Goal: Task Accomplishment & Management: Complete application form

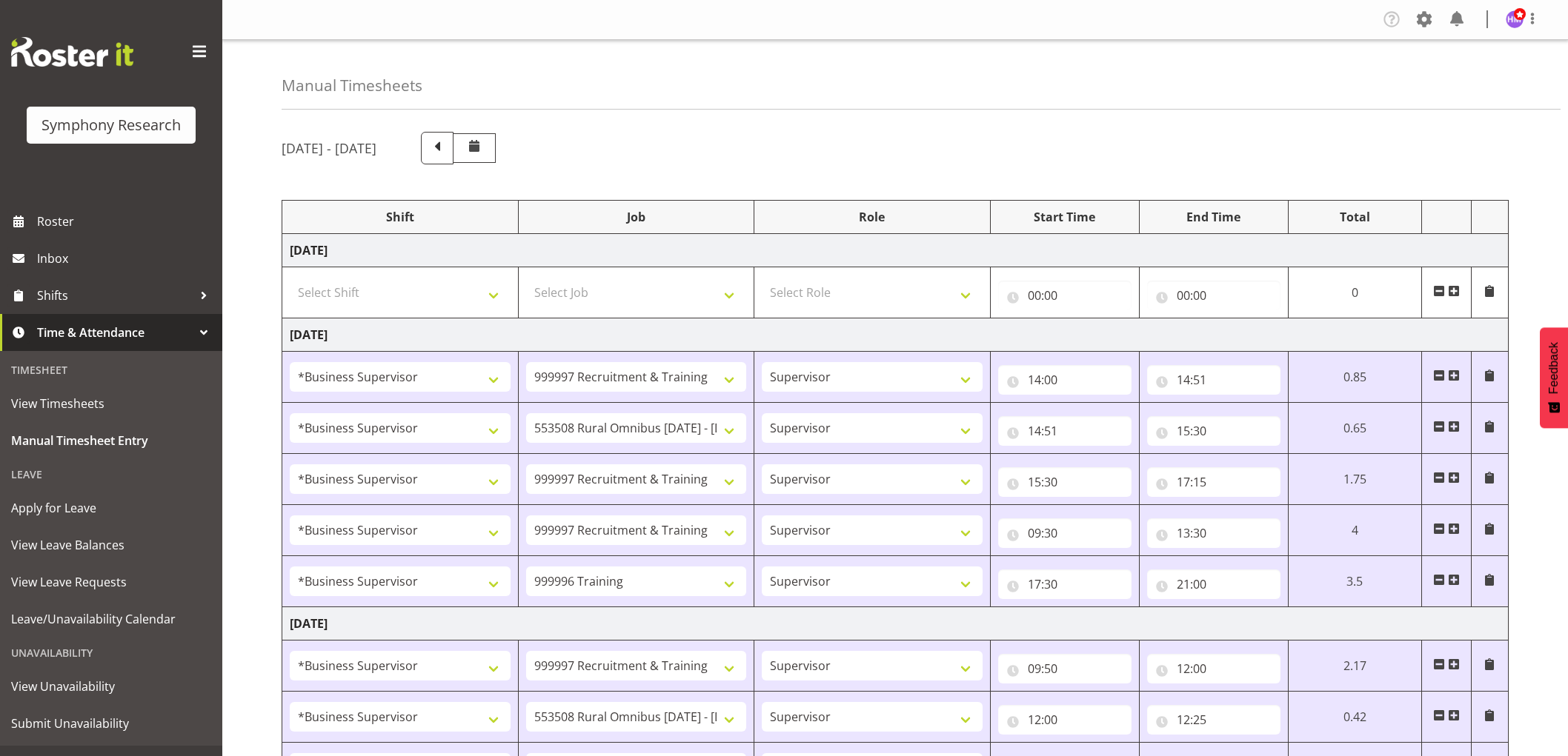
select select "1607"
select select "2379"
select select "1607"
select select "10536"
select select "1607"
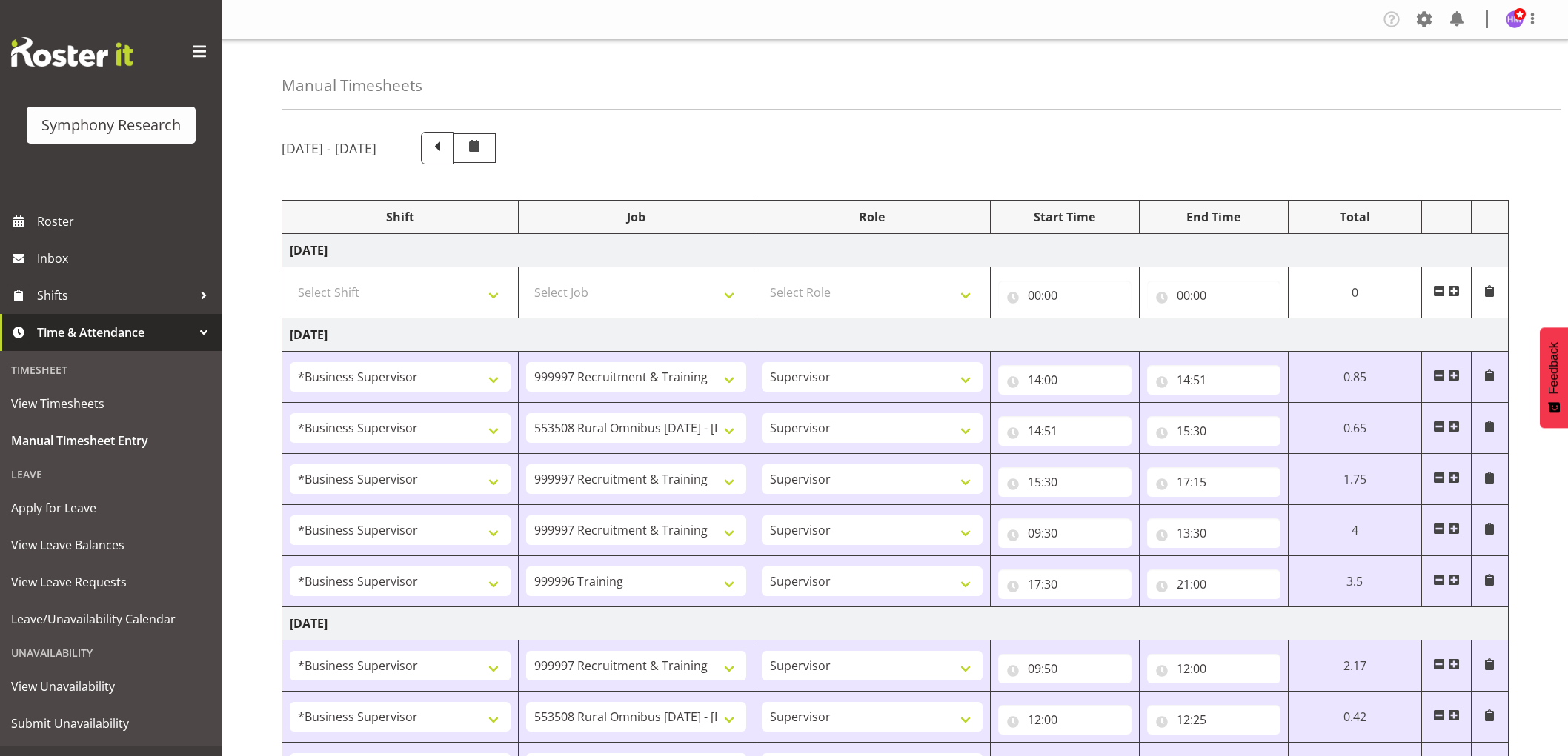
select select "2379"
select select "1607"
select select "2379"
select select "1607"
select select "757"
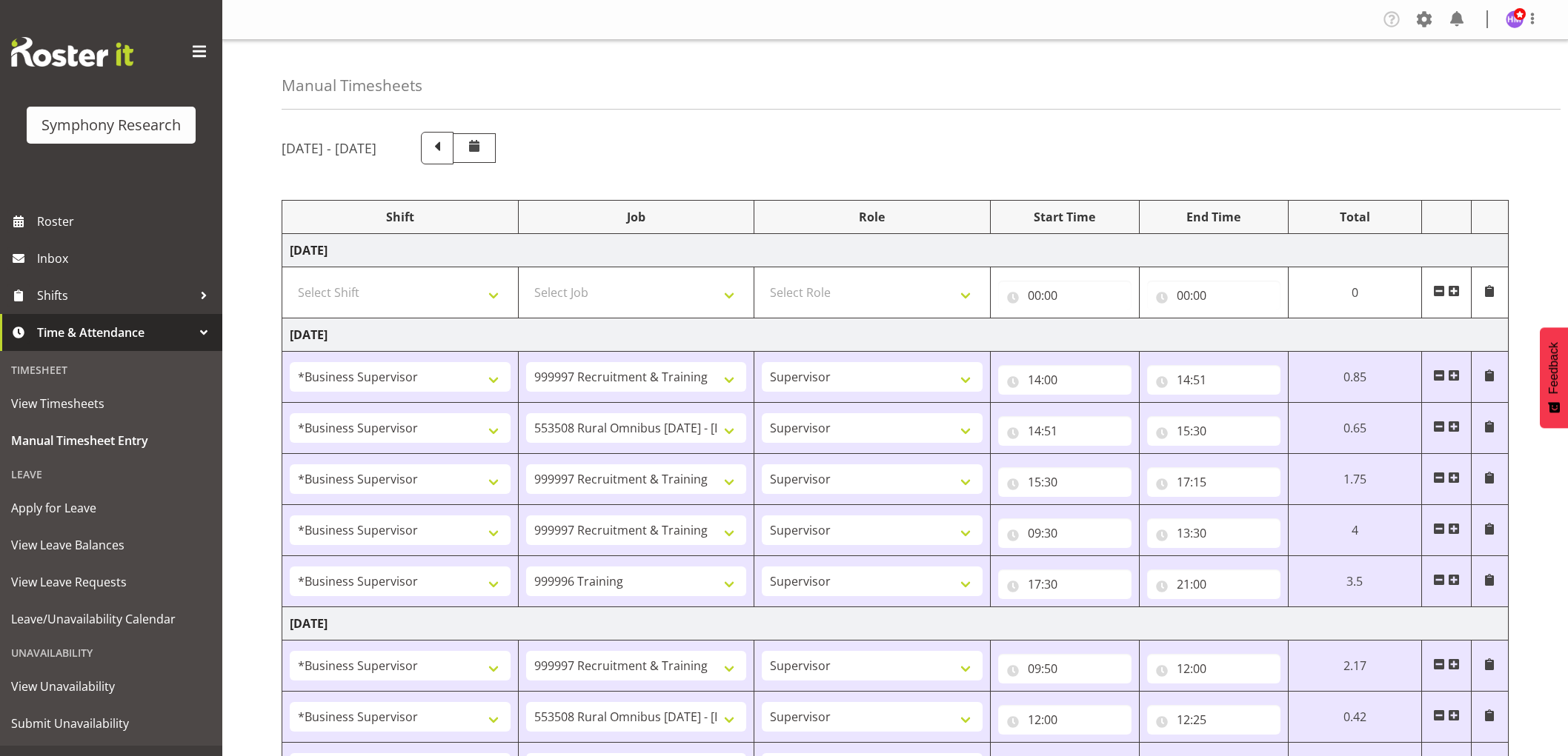
select select "1607"
select select "2379"
select select "1607"
select select "10536"
select select "1607"
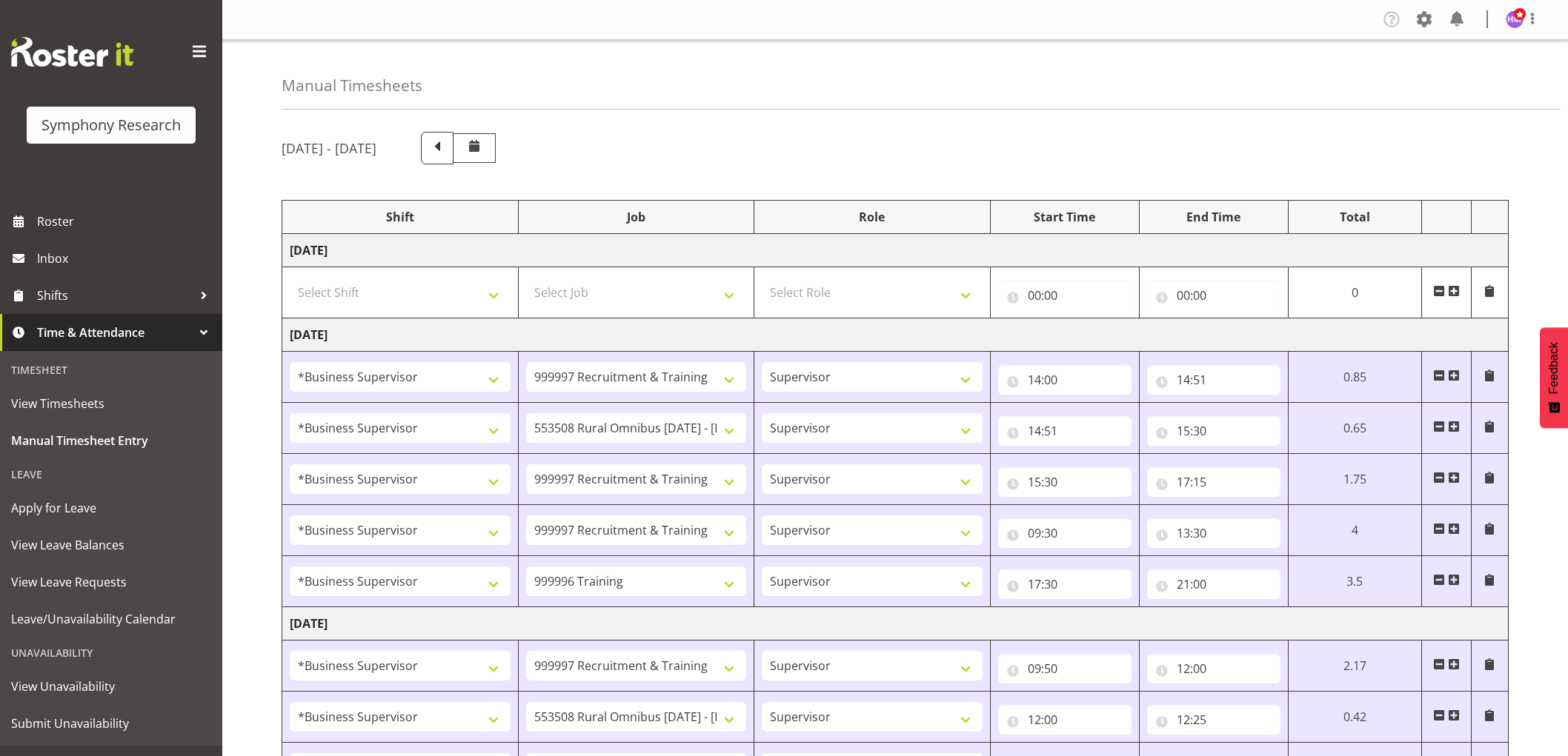
select select "2379"
select select "1607"
select select "2379"
select select "1607"
select select "10536"
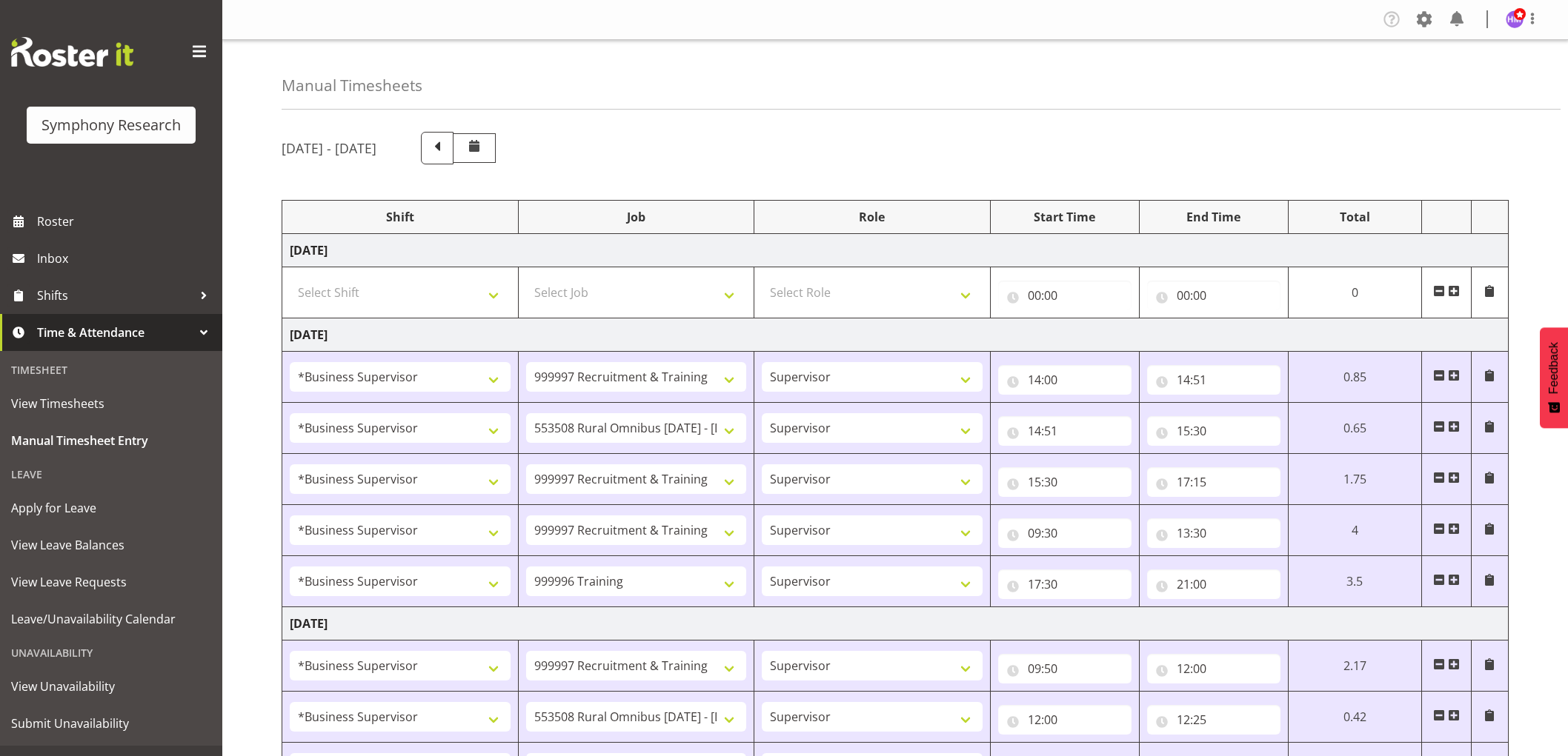
select select "1607"
select select "10242"
select select "1607"
select select "743"
select select "1607"
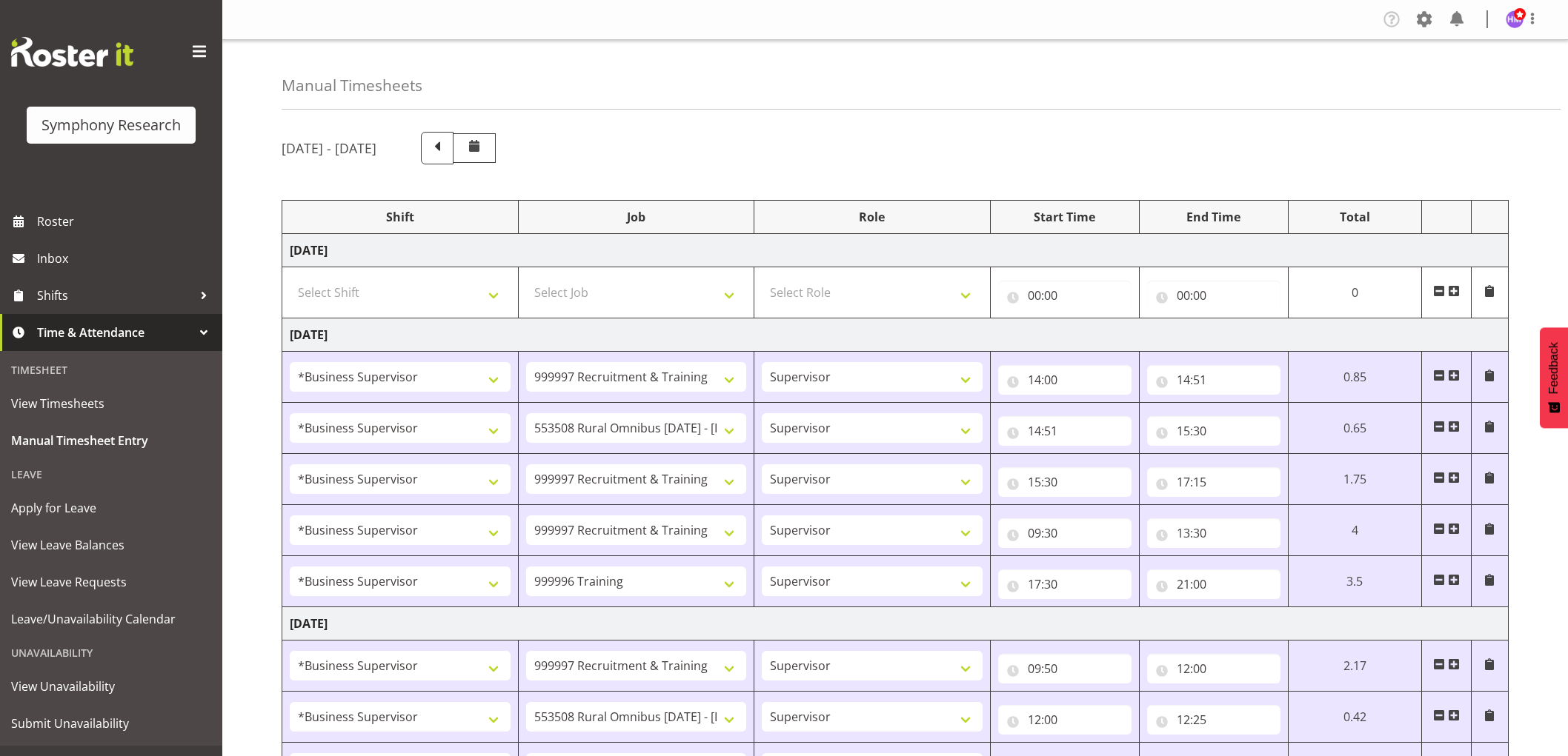
select select "2379"
select select "1607"
select select "2379"
select select "1607"
select select "2379"
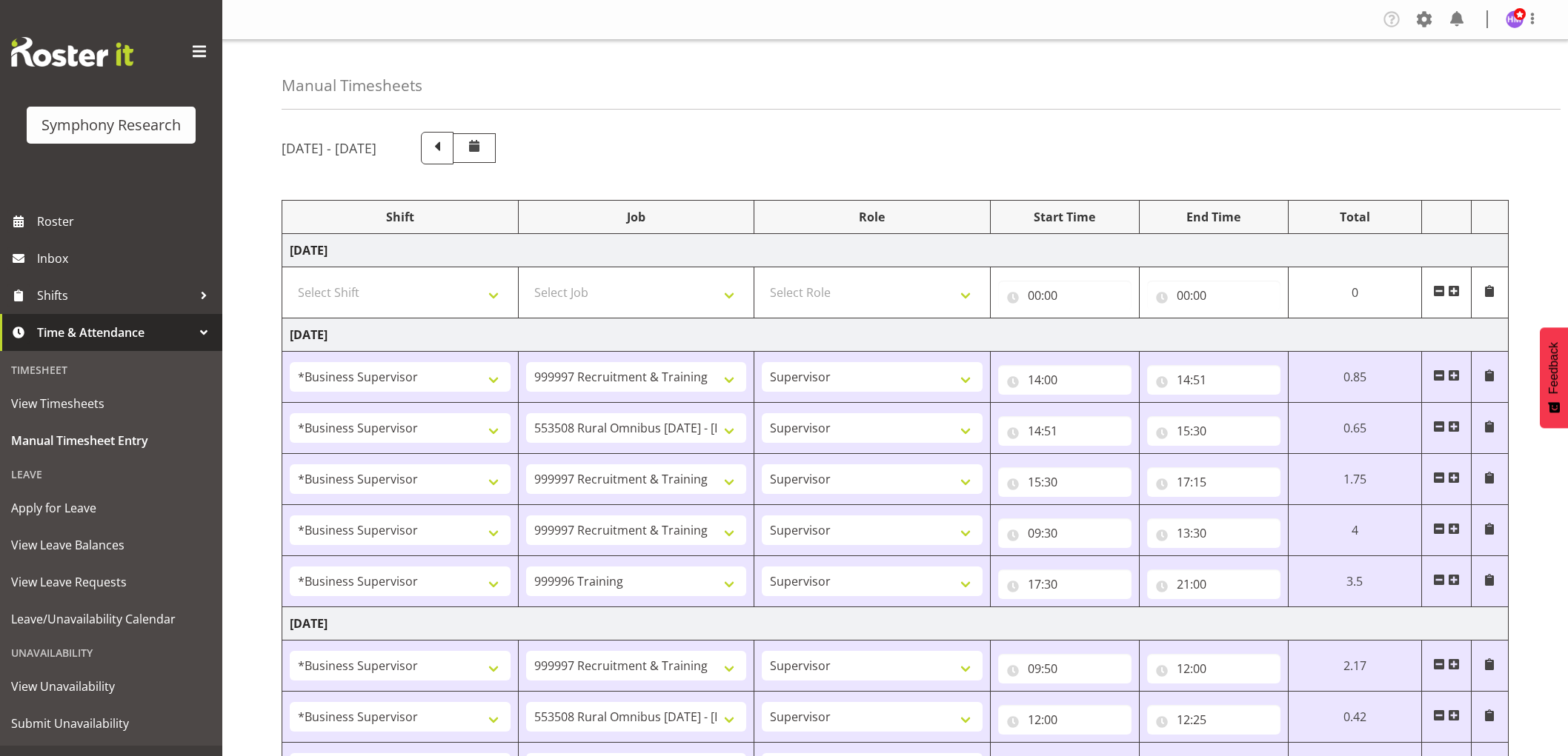
scroll to position [576, 0]
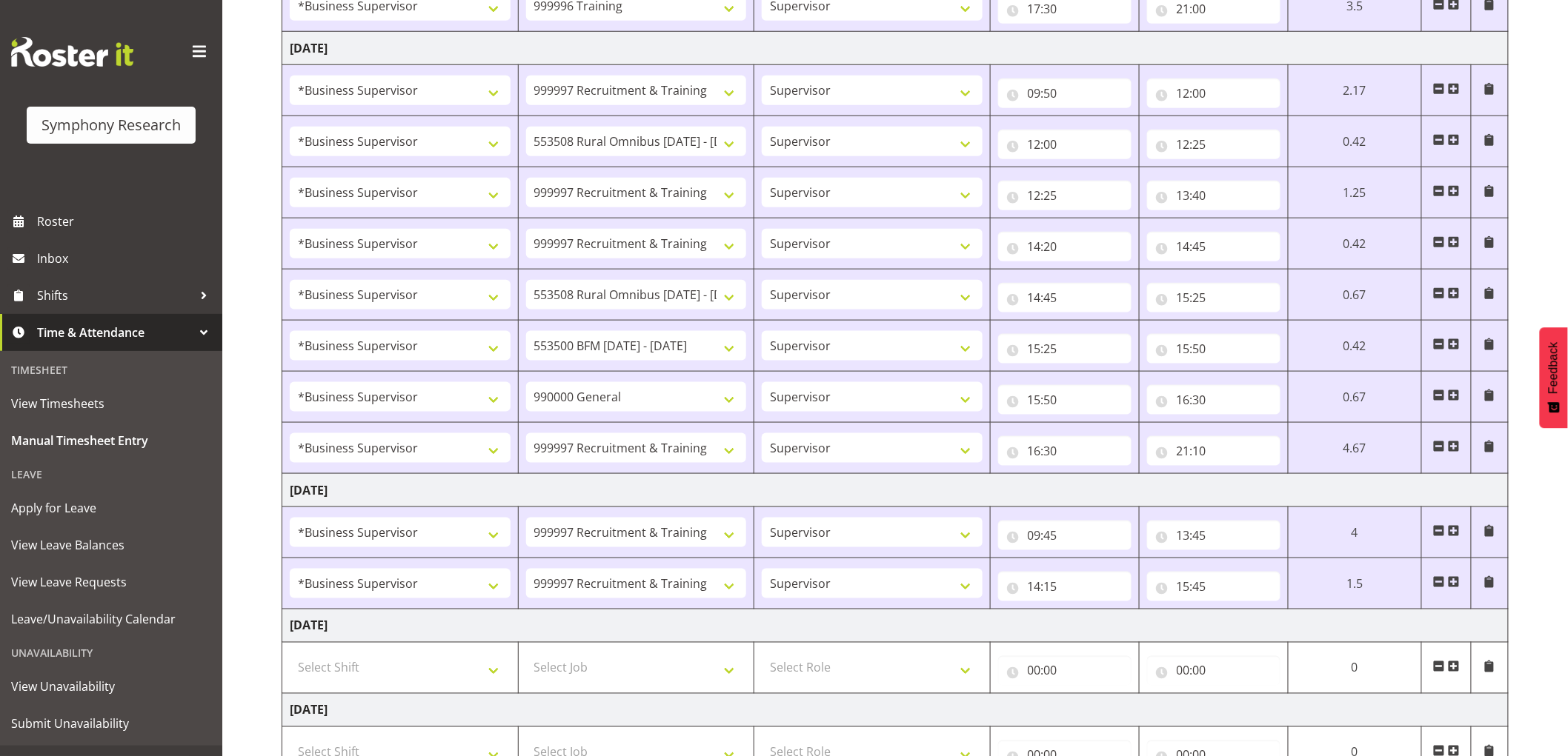
click at [1459, 585] on span at bounding box center [1454, 582] width 12 height 12
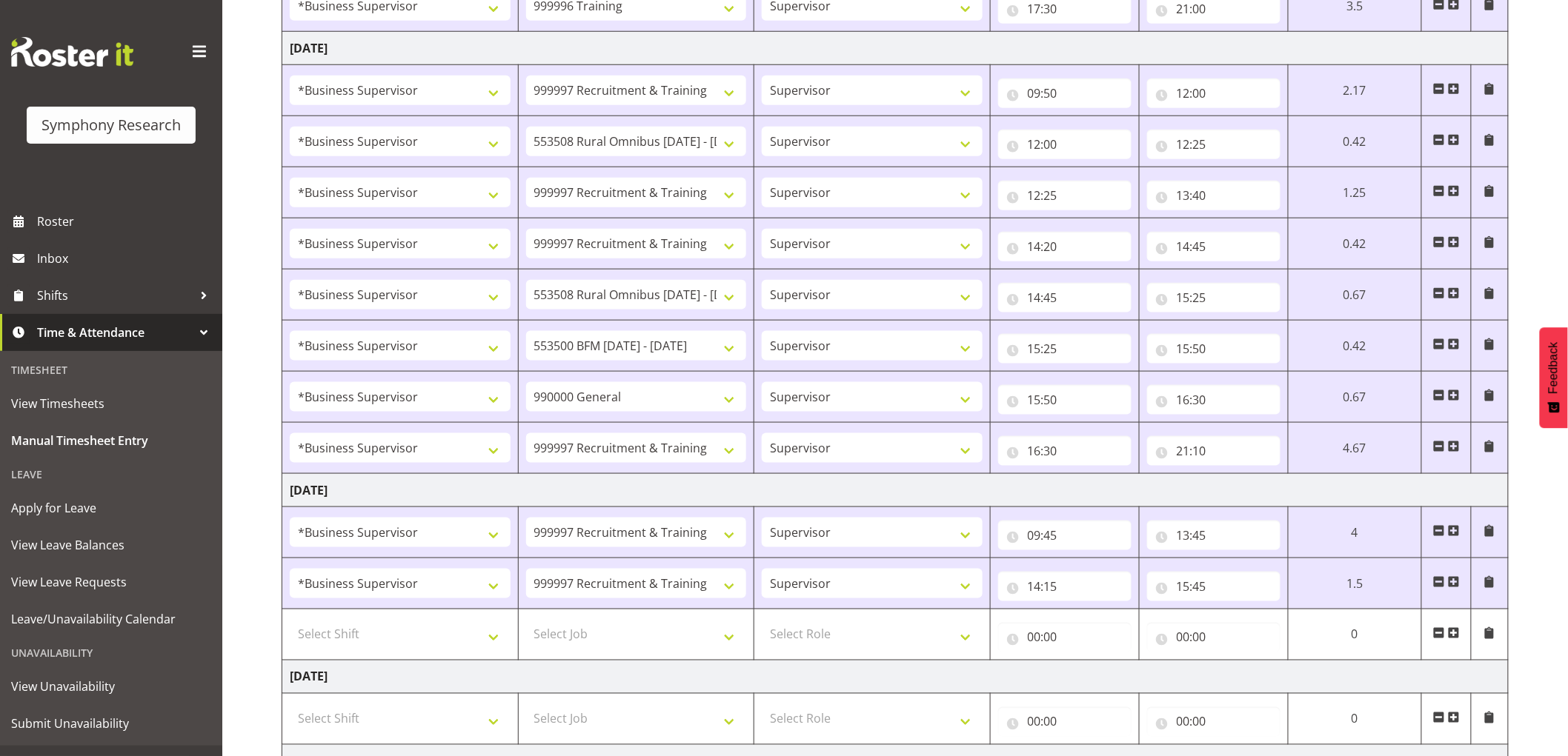
click at [424, 652] on td "Select Shift !!Weekend Residential (Roster IT Shift Label) *Business 9/10am ~ 4…" at bounding box center [401, 635] width 237 height 51
click at [417, 638] on select "Select Shift !!Weekend Residential (Roster IT Shift Label) *Business 9/10am ~ 4…" at bounding box center [400, 635] width 221 height 29
select select "1607"
click at [290, 621] on select "Select Shift !!Weekend Residential (Roster IT Shift Label) *Business 9/10am ~ 4…" at bounding box center [400, 635] width 221 height 29
click at [657, 649] on select "Select Job 550060 IF Admin 553492 World Poll Aus Wave 2 Main 2025 553493 World …" at bounding box center [637, 635] width 221 height 29
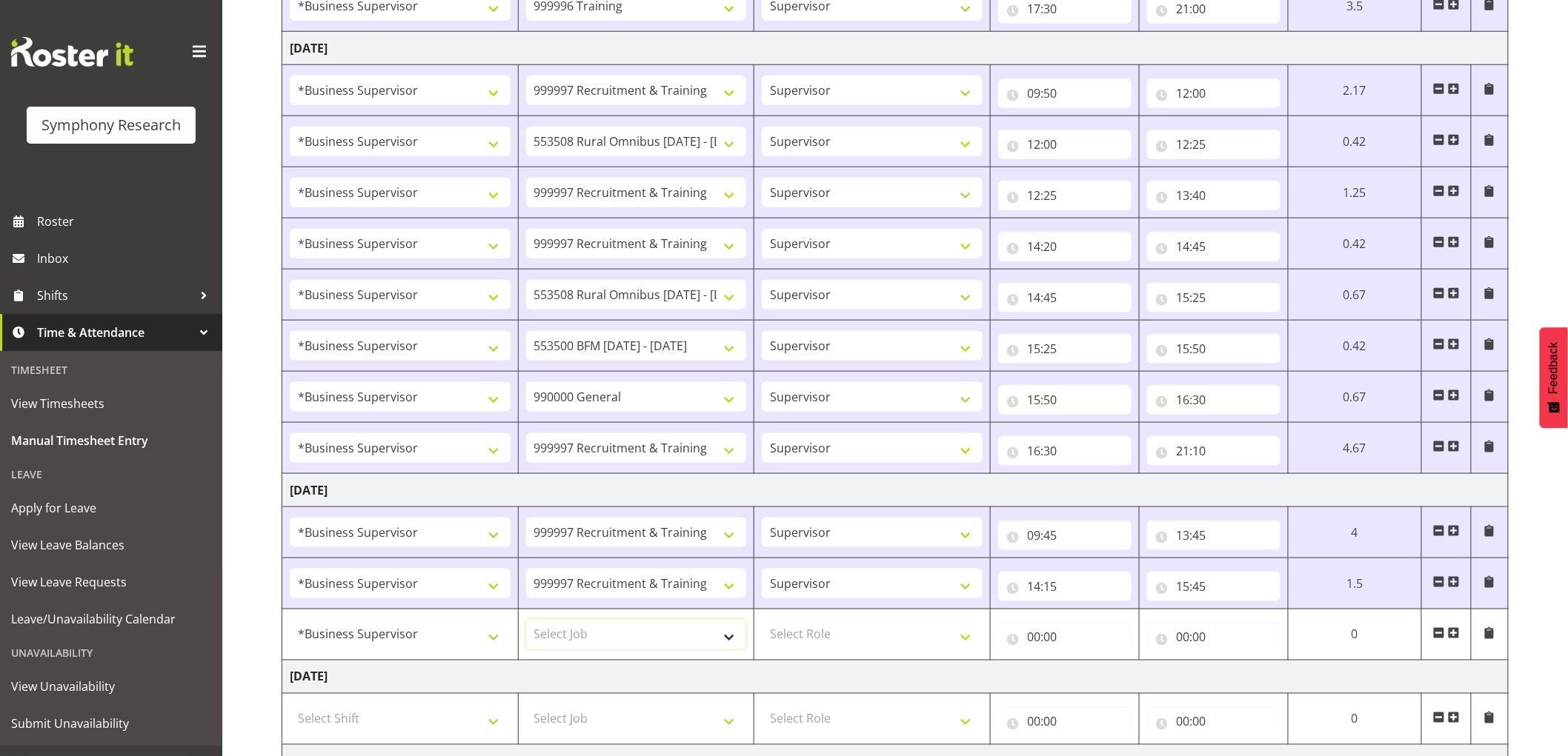
select select "743"
click at [526, 621] on select "Select Job 550060 IF Admin 553492 World Poll Aus Wave 2 Main 2025 553493 World …" at bounding box center [637, 635] width 221 height 29
click at [806, 634] on select "Select Role Supervisor Interviewing Briefing" at bounding box center [873, 635] width 221 height 29
select select "45"
click at [762, 621] on select "Select Role Supervisor Interviewing Briefing" at bounding box center [873, 635] width 221 height 29
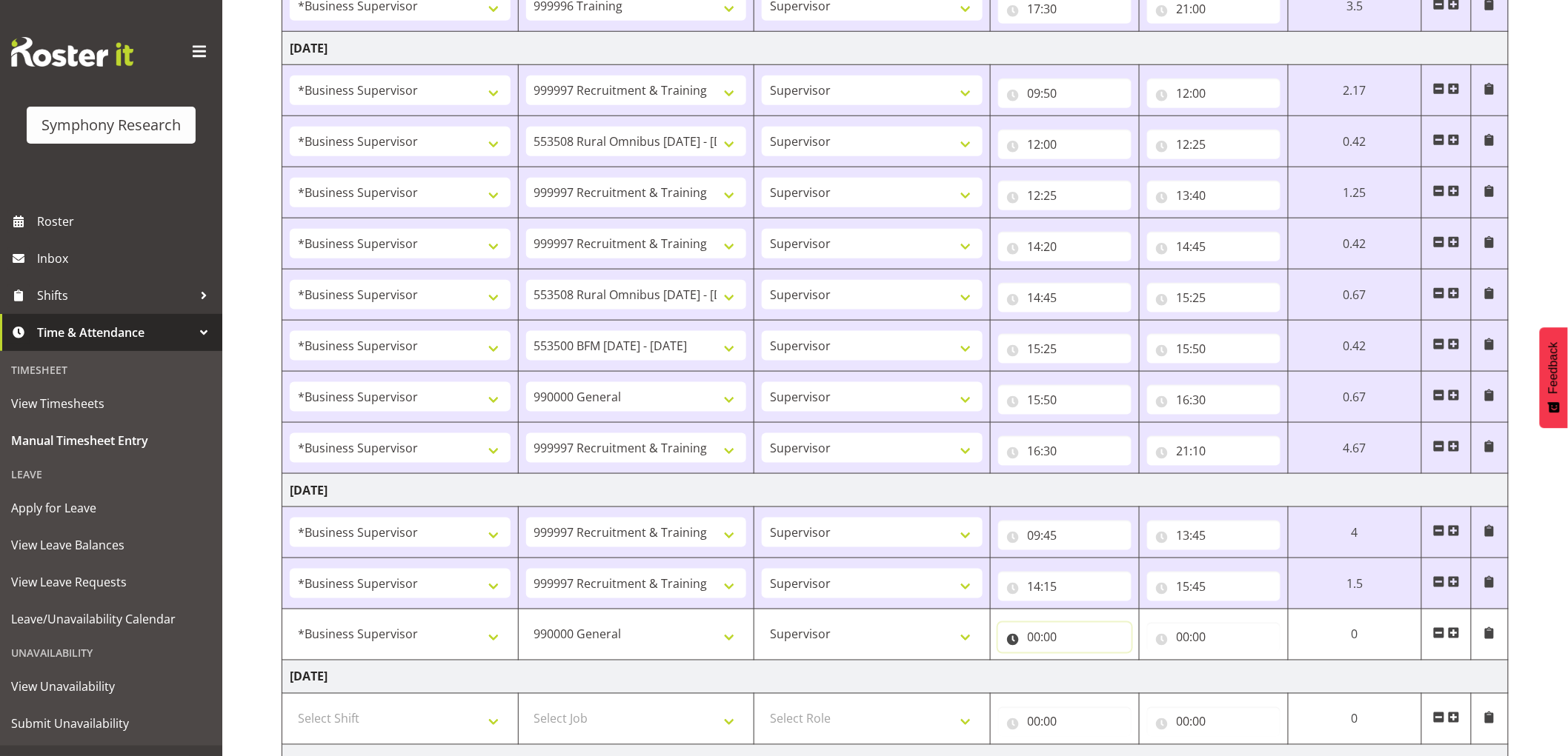
click at [1038, 640] on input "00:00" at bounding box center [1064, 638] width 133 height 29
click at [1087, 663] on select "00 01 02 03 04 05 06 07 08 09 10 11 12 13 14 15 16 17 18 19 20 21 22 23" at bounding box center [1099, 676] width 33 height 29
select select "15"
click at [1083, 662] on select "00 01 02 03 04 05 06 07 08 09 10 11 12 13 14 15 16 17 18 19 20 21 22 23" at bounding box center [1099, 676] width 33 height 29
type input "15:00"
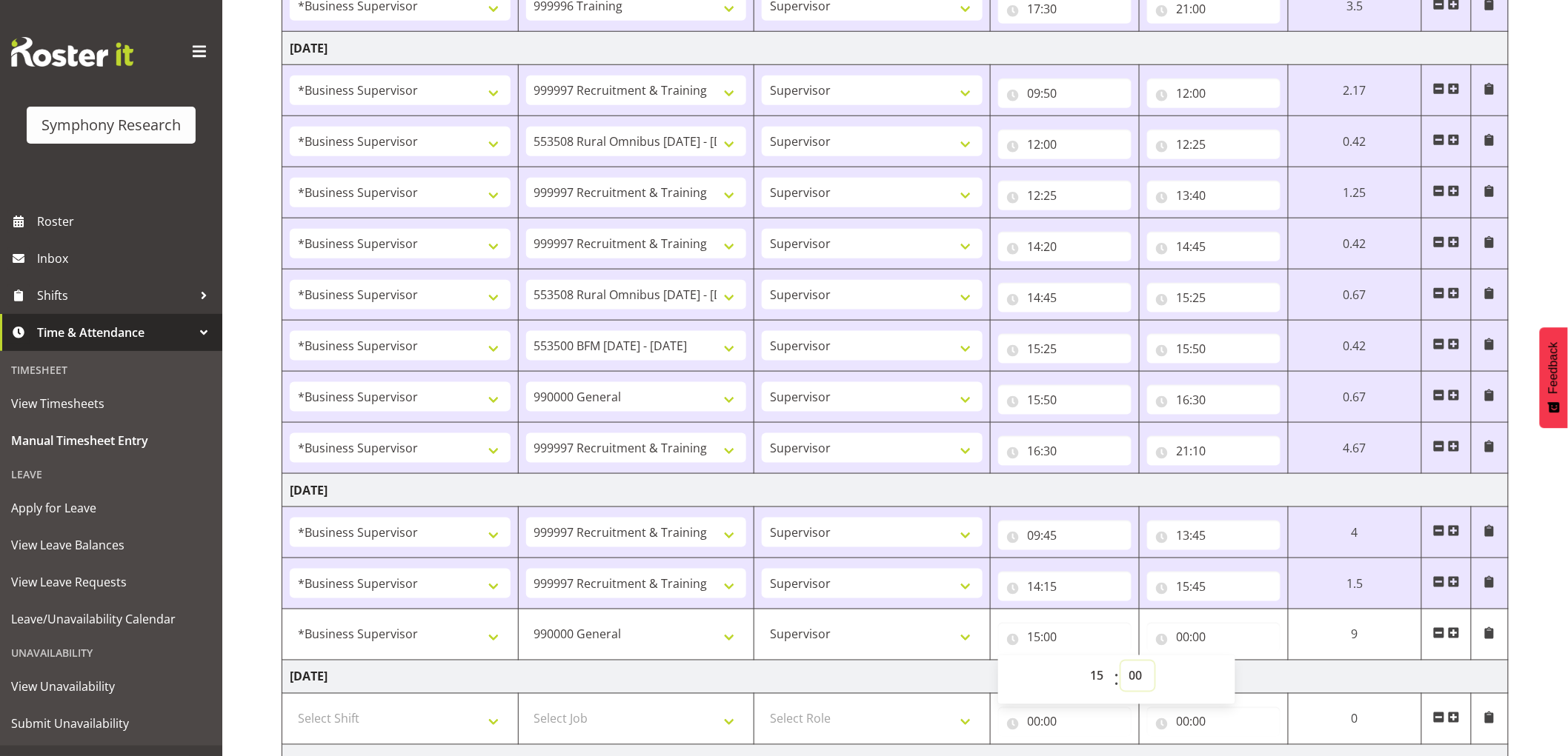
click at [1139, 673] on select "00 01 02 03 04 05 06 07 08 09 10 11 12 13 14 15 16 17 18 19 20 21 22 23 24 25 2…" at bounding box center [1138, 676] width 33 height 29
select select "45"
click at [1121, 662] on select "00 01 02 03 04 05 06 07 08 09 10 11 12 13 14 15 16 17 18 19 20 21 22 23 24 25 2…" at bounding box center [1138, 676] width 33 height 29
type input "15:45"
click at [1193, 643] on input "00:00" at bounding box center [1214, 638] width 133 height 29
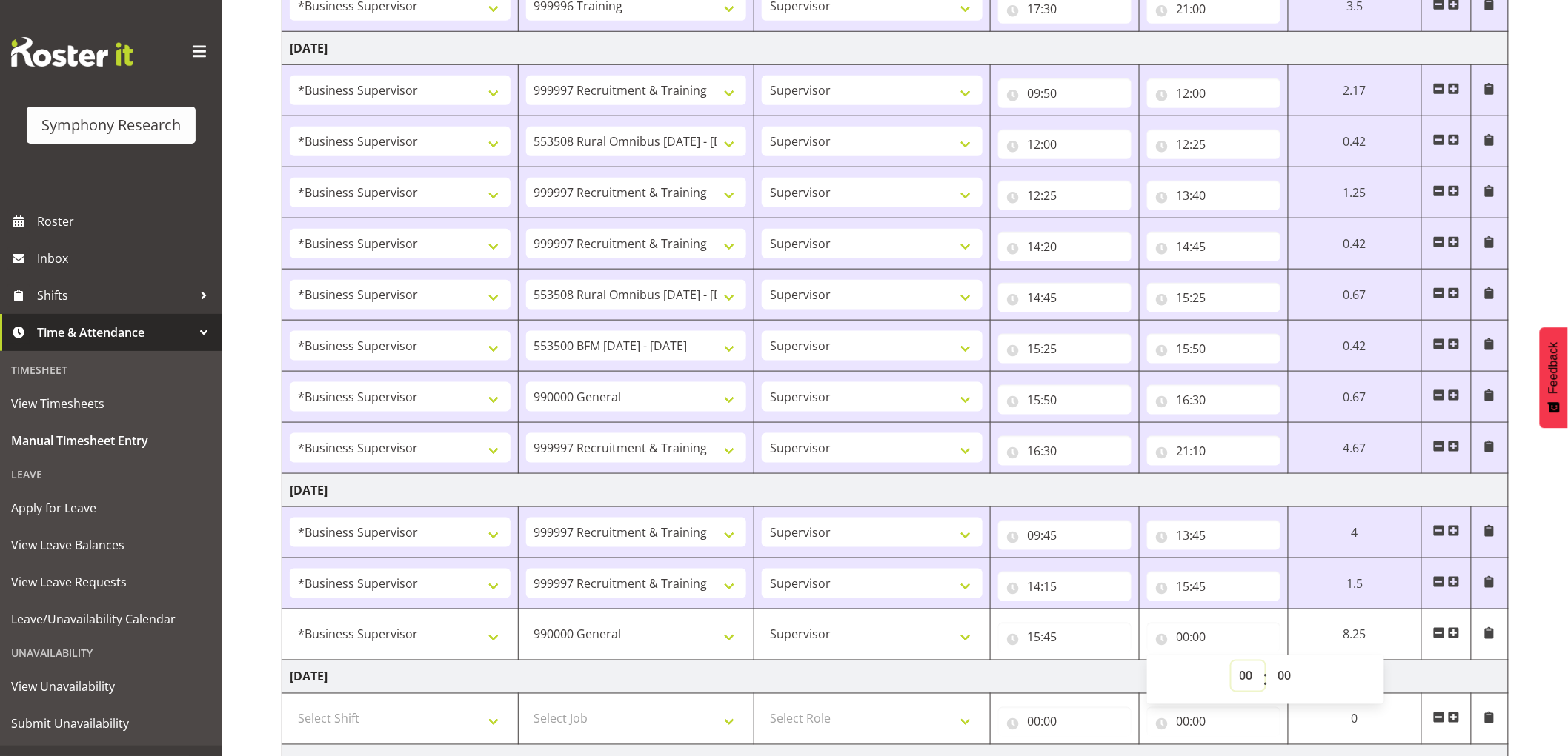
click at [1242, 678] on select "00 01 02 03 04 05 06 07 08 09 10 11 12 13 14 15 16 17 18 19 20 21 22 23" at bounding box center [1248, 676] width 33 height 29
select select "16"
click at [1232, 662] on select "00 01 02 03 04 05 06 07 08 09 10 11 12 13 14 15 16 17 18 19 20 21 22 23" at bounding box center [1248, 676] width 33 height 29
type input "16:00"
click at [1270, 678] on select "00 01 02 03 04 05 06 07 08 09 10 11 12 13 14 15 16 17 18 19 20 21 22 23 24 25 2…" at bounding box center [1286, 676] width 33 height 29
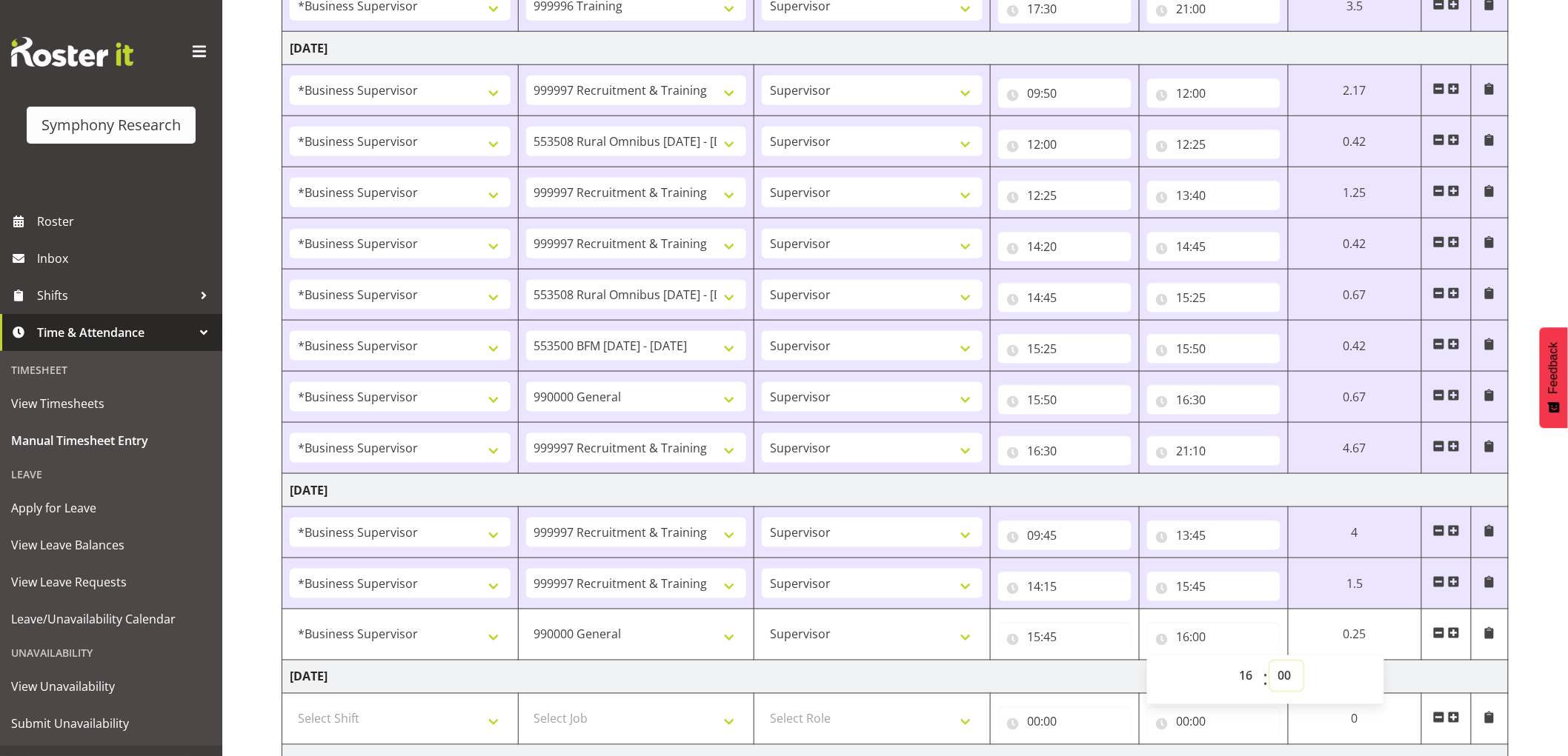
select select "30"
click at [1270, 662] on select "00 01 02 03 04 05 06 07 08 09 10 11 12 13 14 15 16 17 18 19 20 21 22 23 24 25 2…" at bounding box center [1286, 676] width 33 height 29
type input "16:30"
click at [1093, 672] on td "[DATE]" at bounding box center [896, 678] width 1227 height 33
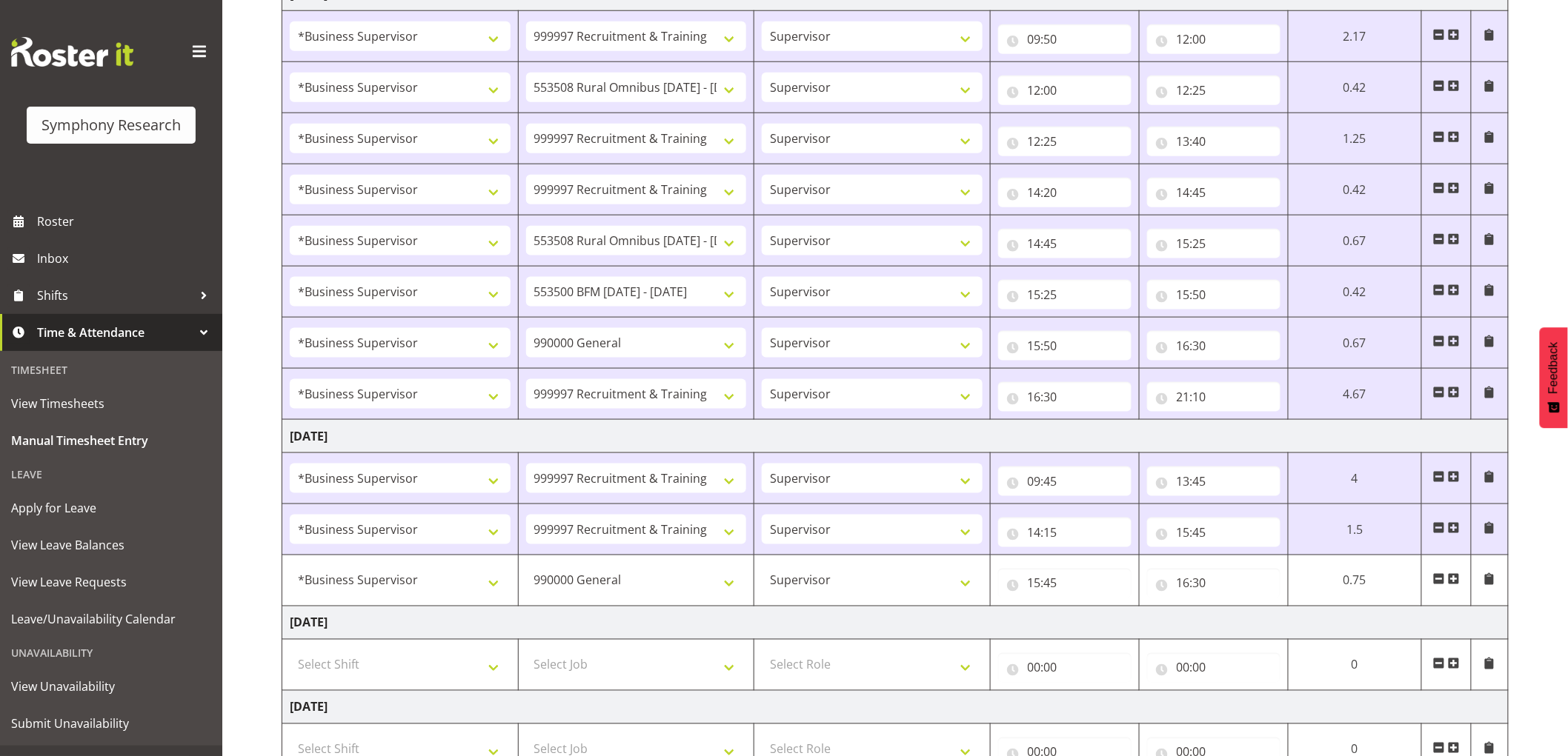
scroll to position [831, 0]
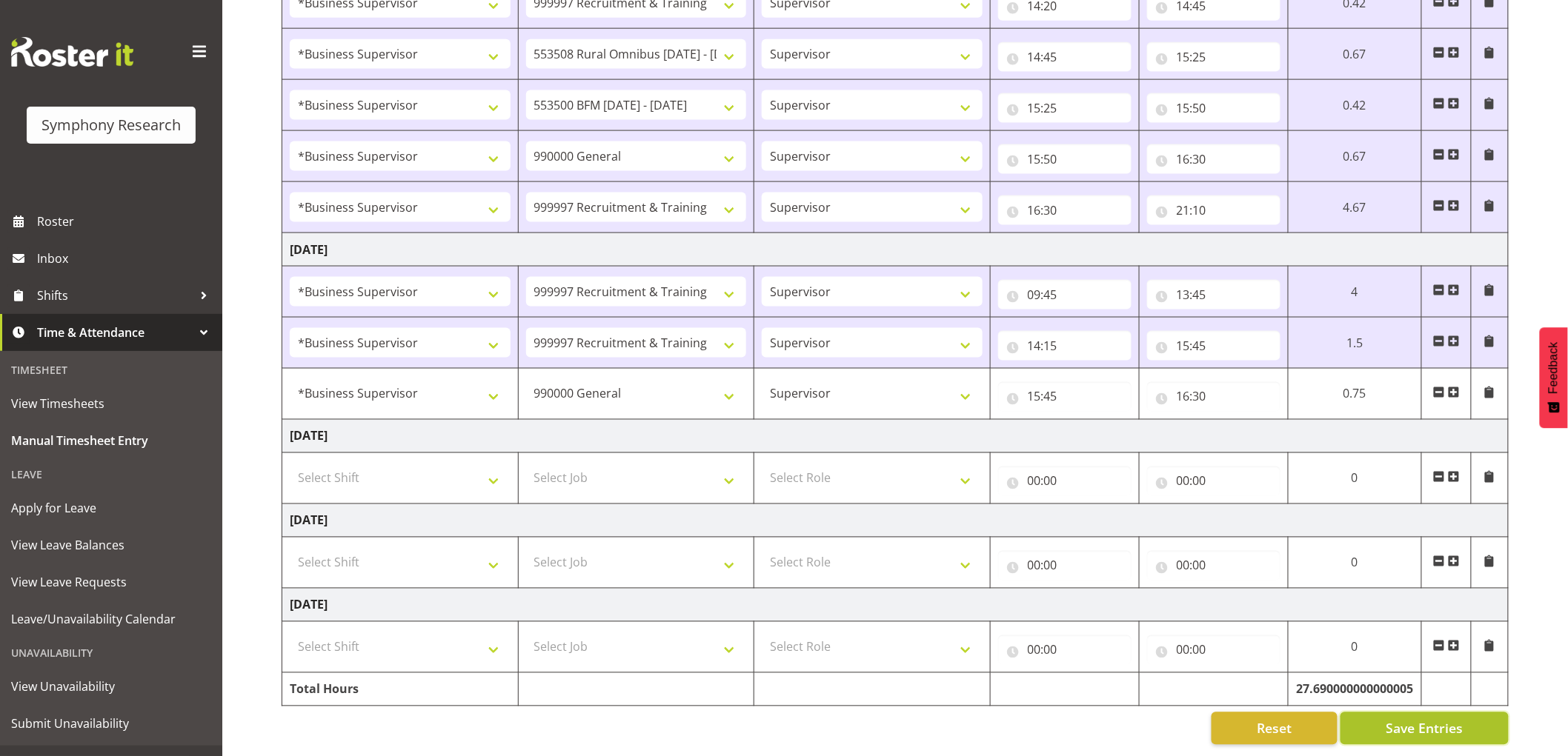
click at [1430, 720] on span "Save Entries" at bounding box center [1424, 730] width 77 height 20
